Goal: Find specific page/section: Find specific page/section

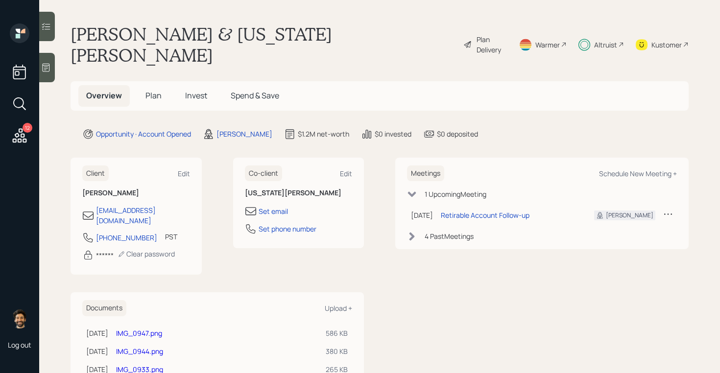
click at [11, 142] on icon at bounding box center [20, 136] width 18 height 18
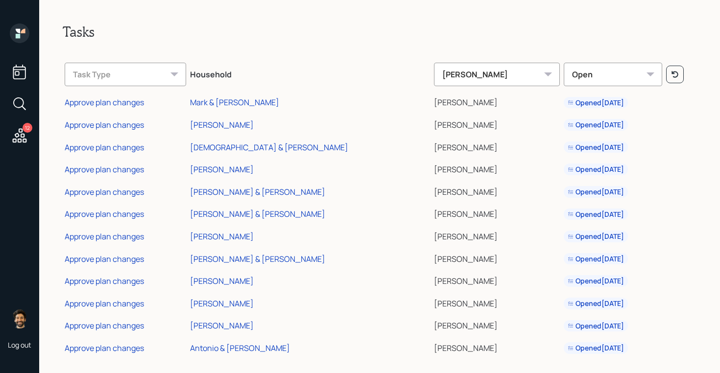
scroll to position [8, 0]
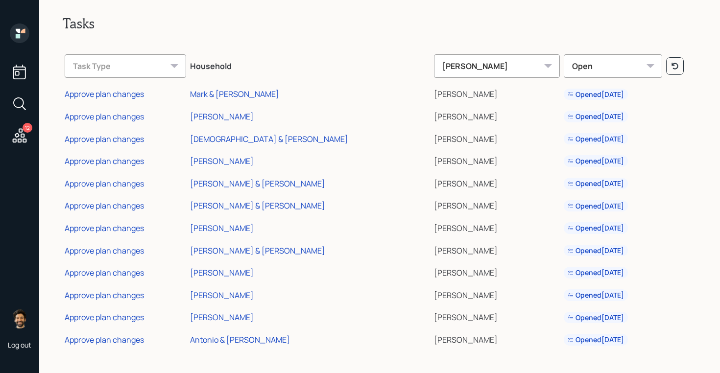
click at [18, 32] on icon at bounding box center [20, 34] width 20 height 20
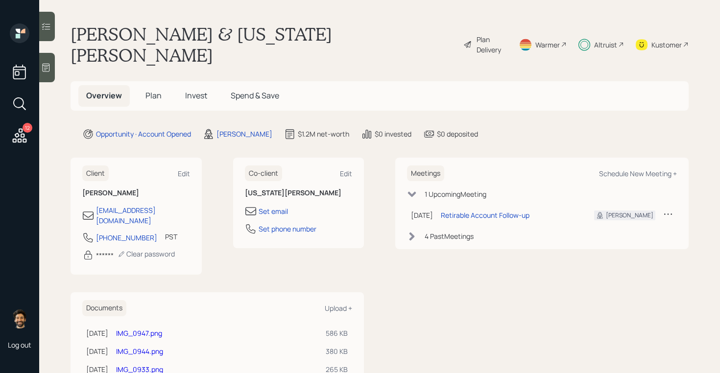
click at [200, 90] on span "Invest" at bounding box center [196, 95] width 22 height 11
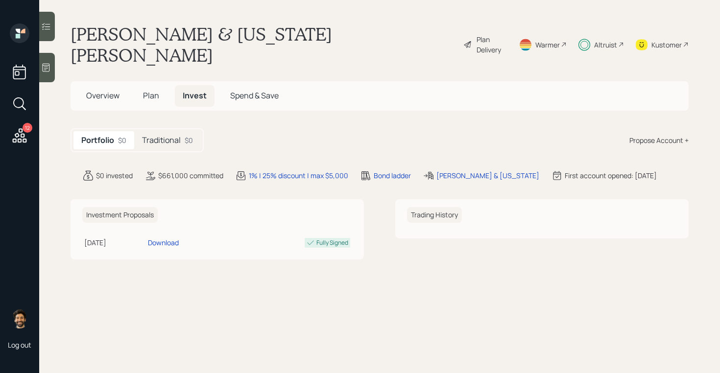
click at [175, 136] on h5 "Traditional" at bounding box center [161, 140] width 39 height 9
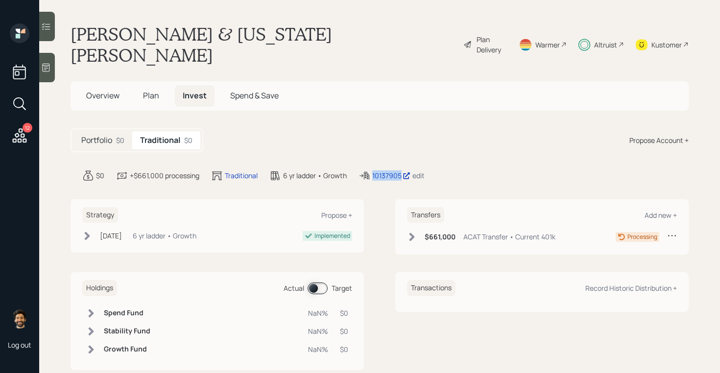
drag, startPoint x: 402, startPoint y: 157, endPoint x: 362, endPoint y: 157, distance: 39.2
click at [362, 170] on div "10137905 edit" at bounding box center [392, 176] width 66 height 12
copy div "10137905"
drag, startPoint x: 382, startPoint y: 157, endPoint x: 289, endPoint y: 10, distance: 173.5
click at [0, 0] on div "12 Log out Hugh & Georgia Duffy Plan Delivery Warmer Altruist Kustomer Overview…" at bounding box center [360, 186] width 720 height 373
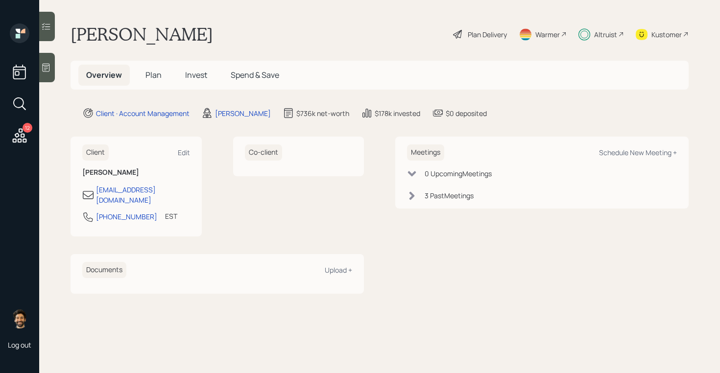
click at [192, 72] on span "Invest" at bounding box center [196, 75] width 22 height 11
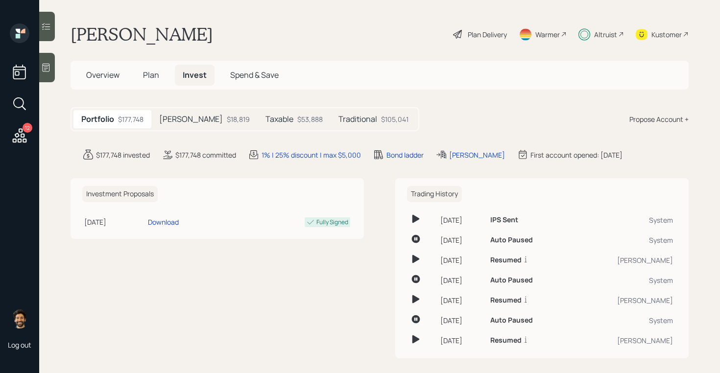
click at [145, 77] on span "Plan" at bounding box center [151, 75] width 16 height 11
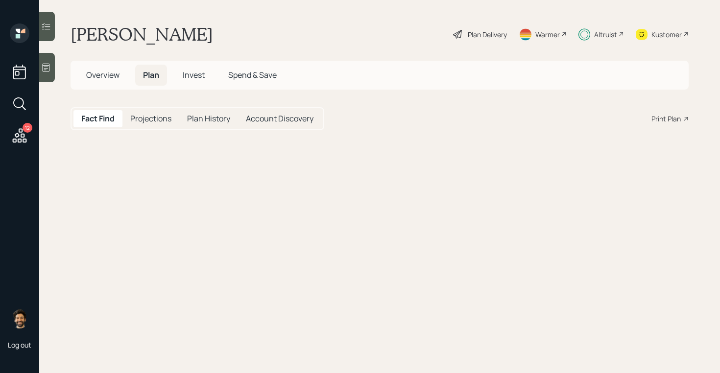
click at [105, 77] on span "Overview" at bounding box center [102, 75] width 33 height 11
